Goal: Find specific page/section: Find specific page/section

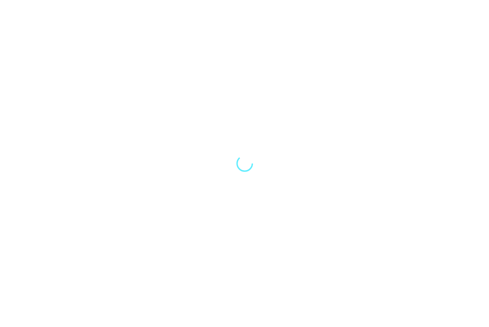
select select "Song"
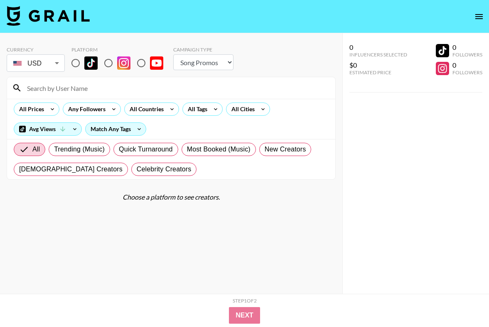
click at [40, 89] on input at bounding box center [176, 87] width 308 height 13
paste input "@arevalostephany"
click at [34, 89] on input "@arevalostephany" at bounding box center [176, 87] width 308 height 13
type input "arevalostephany"
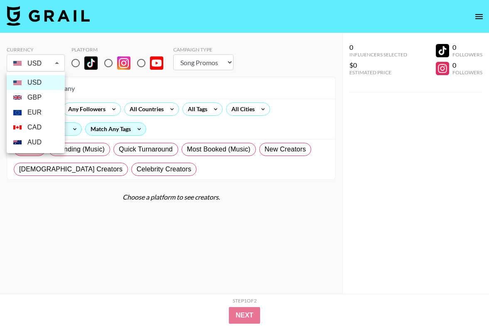
click at [28, 66] on body "Currency USD USD ​ Platform Campaign Type Choose Type... Song Promos Brand Prom…" at bounding box center [244, 180] width 489 height 360
click at [47, 99] on li "GBP" at bounding box center [36, 97] width 58 height 15
type input "GBP"
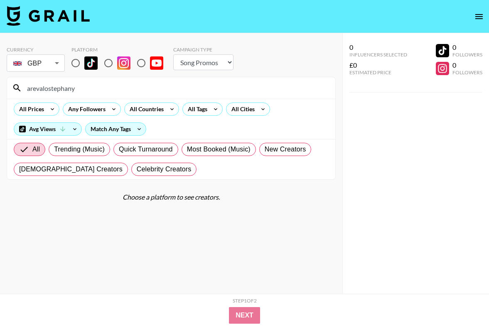
click at [115, 89] on input "arevalostephany" at bounding box center [176, 87] width 308 height 13
click at [110, 63] on input "radio" at bounding box center [108, 62] width 17 height 17
radio input "true"
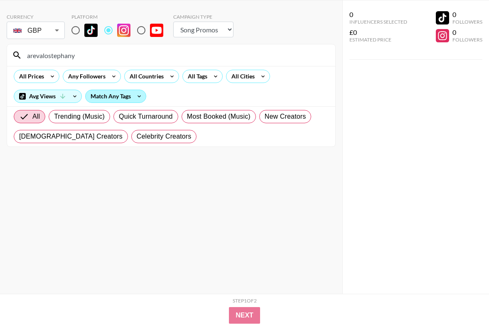
scroll to position [33, 0]
click at [75, 32] on input "radio" at bounding box center [75, 29] width 17 height 17
radio input "true"
click at [62, 58] on input "arevalostephany" at bounding box center [176, 54] width 308 height 13
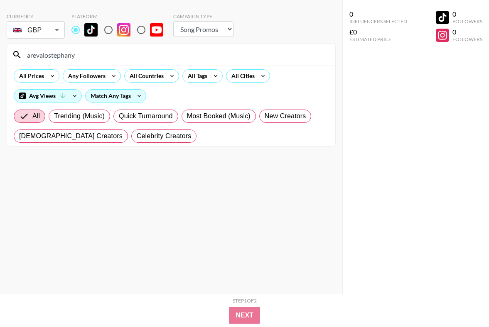
click at [62, 58] on input "arevalostephany" at bounding box center [176, 54] width 308 height 13
paste input ".valeriacenteno"
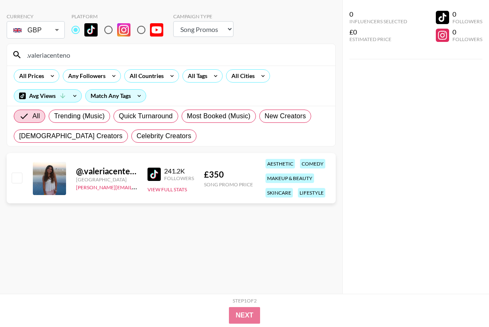
scroll to position [0, 0]
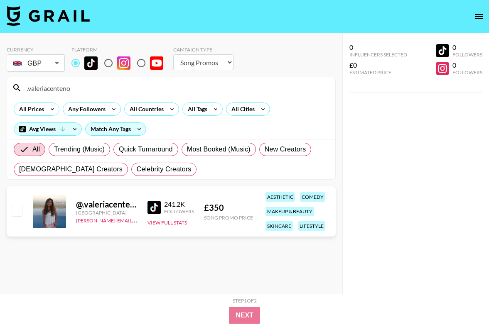
click at [78, 83] on input ".valeriacenteno" at bounding box center [176, 87] width 308 height 13
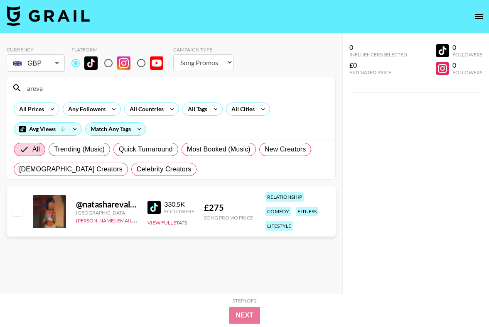
type input "areva"
